Goal: Complete application form

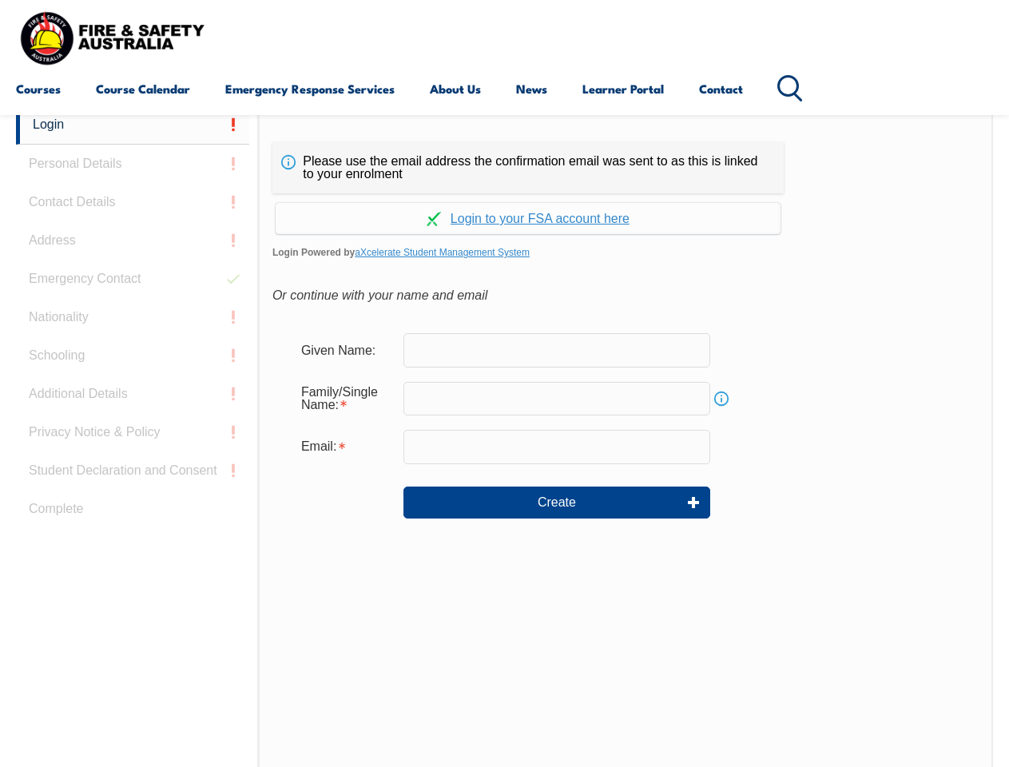
click at [504, 194] on div "Continue with Google Continue with Apple Continue with Facebook Continue with a…" at bounding box center [527, 213] width 511 height 41
click at [504, 436] on input "email" at bounding box center [557, 447] width 307 height 34
click at [133, 125] on link "Login" at bounding box center [132, 124] width 233 height 39
click at [133, 164] on div "Login Personal Details Contact Details Address Emergency Contact Nationality Sc…" at bounding box center [137, 504] width 242 height 798
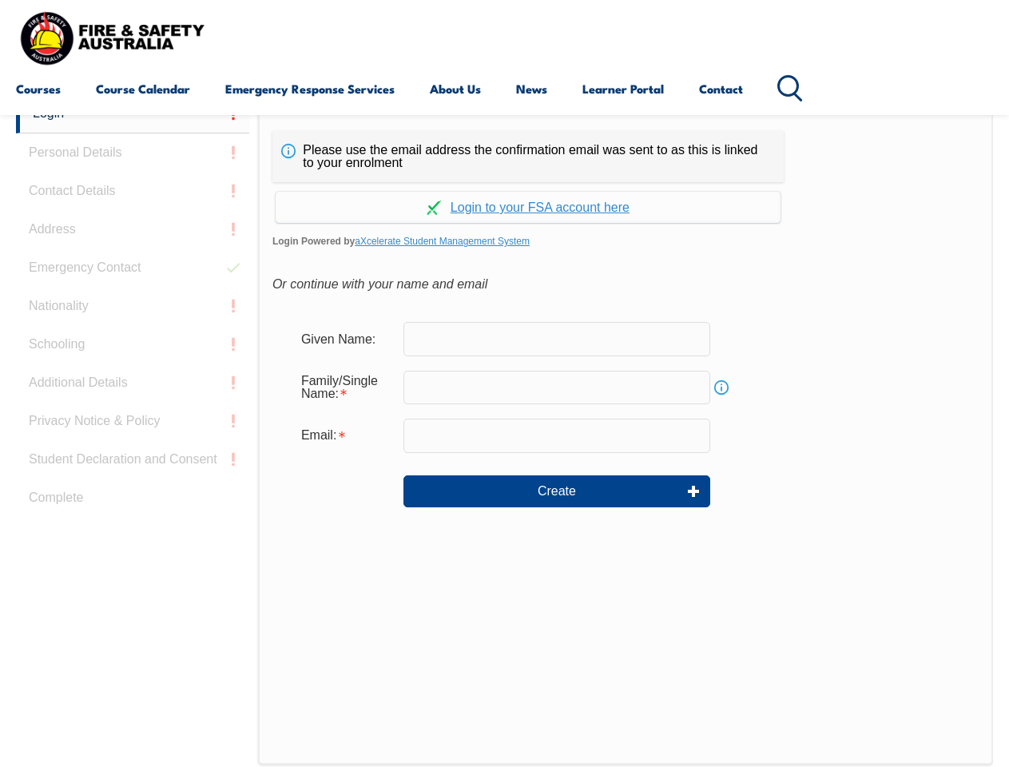
click at [133, 202] on div "Login Personal Details Contact Details Address Emergency Contact Nationality Sc…" at bounding box center [137, 493] width 242 height 798
click at [133, 241] on div "Login Personal Details Contact Details Address Emergency Contact Nationality Sc…" at bounding box center [137, 493] width 242 height 798
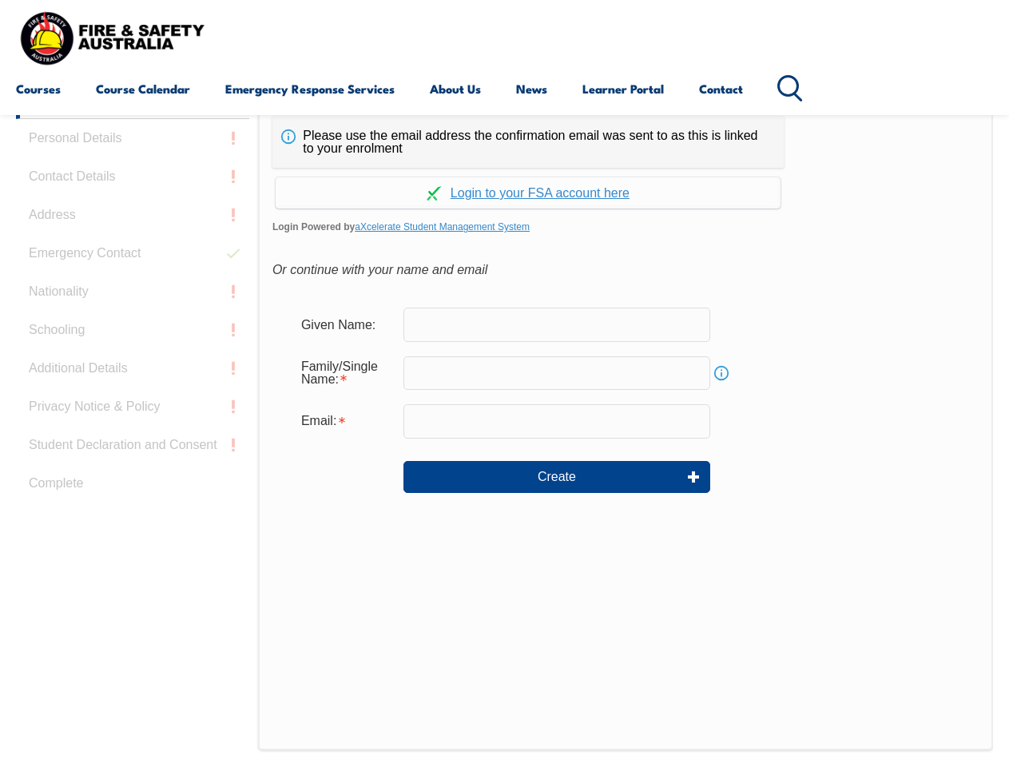
click at [133, 279] on div "Login Personal Details Contact Details Address Emergency Contact Nationality Sc…" at bounding box center [137, 479] width 242 height 798
click at [133, 317] on div "Login Personal Details Contact Details Address Emergency Contact Nationality Sc…" at bounding box center [137, 479] width 242 height 798
click at [133, 356] on div "Login Personal Details Contact Details Address Emergency Contact Nationality Sc…" at bounding box center [137, 479] width 242 height 798
click at [133, 394] on div "Login Personal Details Contact Details Address Emergency Contact Nationality Sc…" at bounding box center [137, 479] width 242 height 798
